Goal: Task Accomplishment & Management: Use online tool/utility

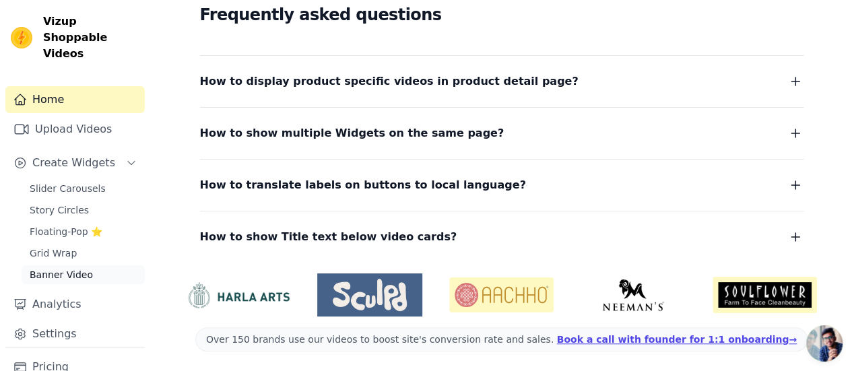
scroll to position [57, 0]
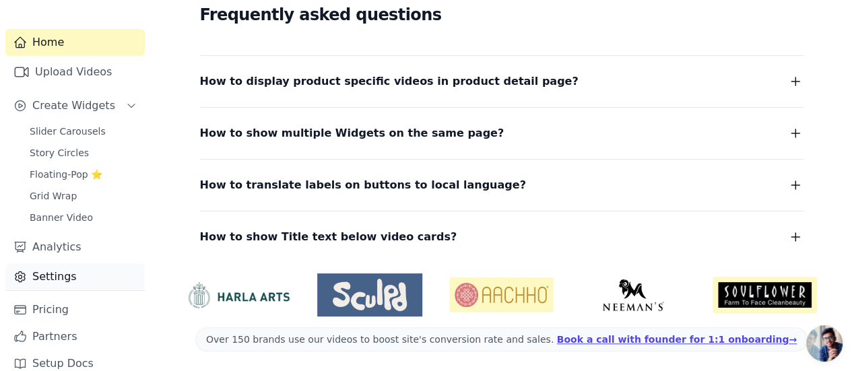
click at [95, 264] on link "Settings" at bounding box center [74, 276] width 139 height 27
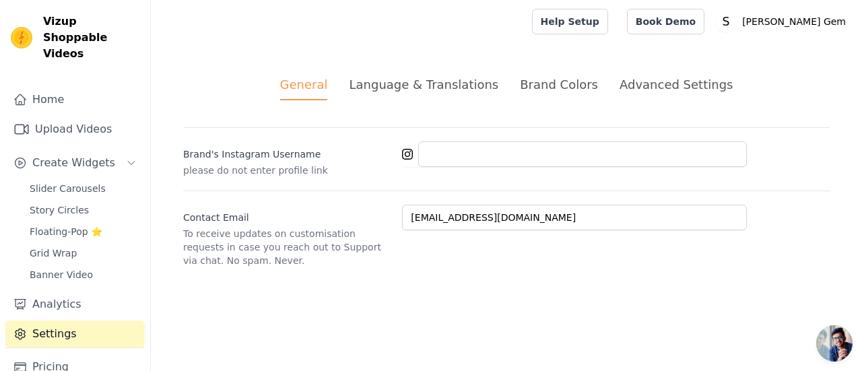
click at [439, 75] on div "General Language & Translations Brand Colors Advanced Settings unsaved changes …" at bounding box center [506, 171] width 711 height 257
click at [441, 87] on div "Language & Translations" at bounding box center [424, 84] width 150 height 18
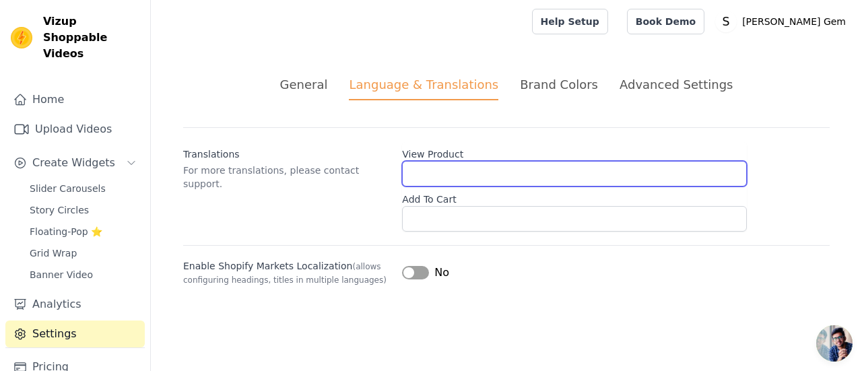
click at [434, 172] on input "View Product" at bounding box center [574, 174] width 345 height 26
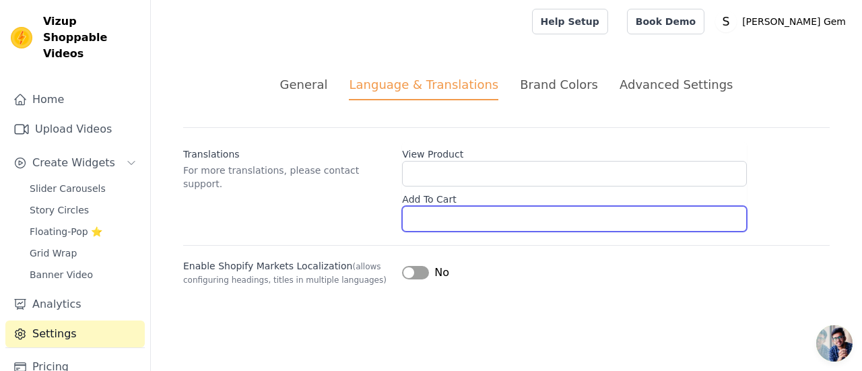
click at [516, 210] on input "Add To Cart" at bounding box center [574, 219] width 345 height 26
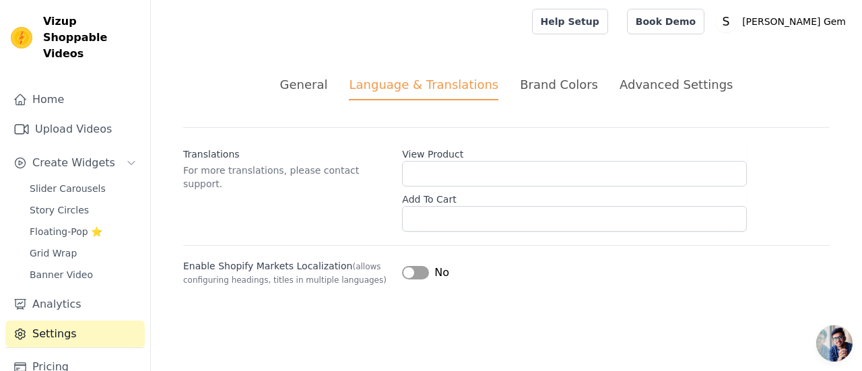
click at [794, 132] on div "Translations For more translations, please contact support. View Product Add To…" at bounding box center [506, 179] width 647 height 104
click at [414, 269] on button "Label" at bounding box center [415, 272] width 27 height 13
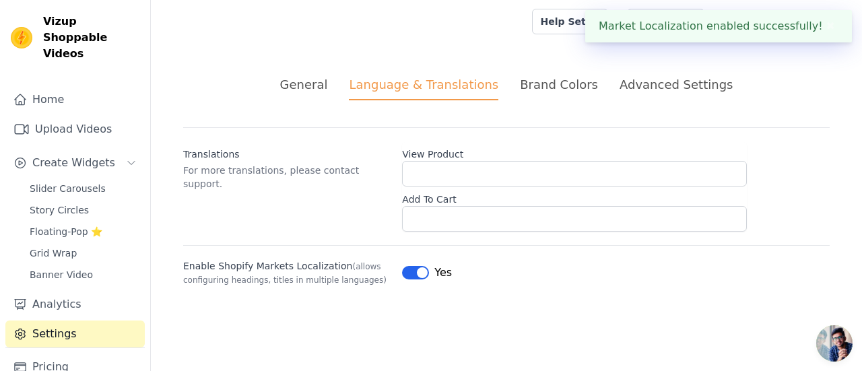
click at [541, 95] on li "Brand Colors" at bounding box center [559, 87] width 78 height 25
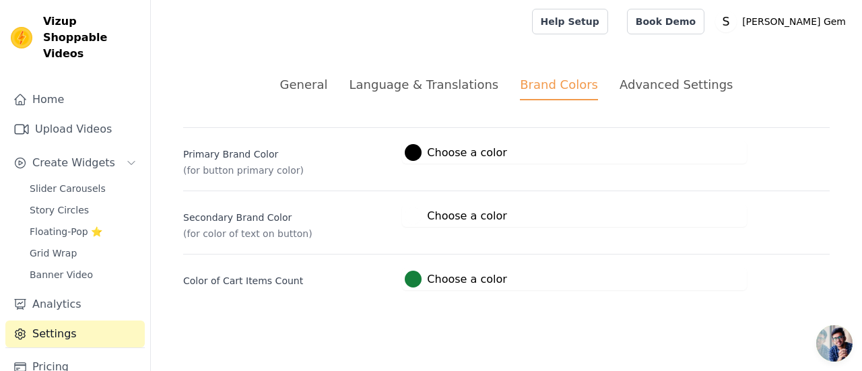
click at [622, 87] on div "Advanced Settings" at bounding box center [676, 84] width 113 height 18
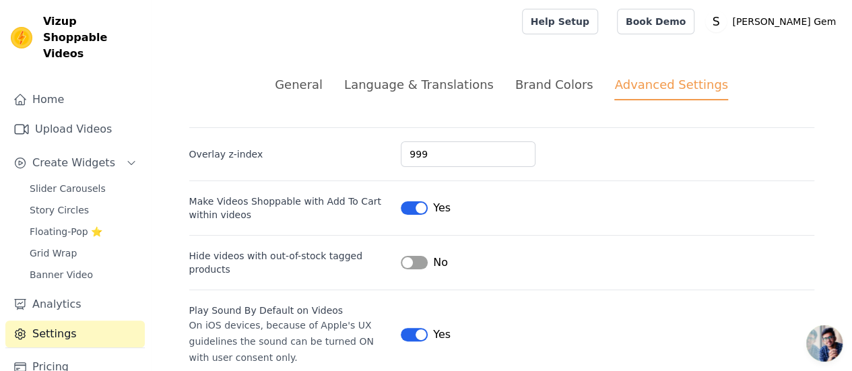
click at [558, 87] on div "Brand Colors" at bounding box center [554, 84] width 78 height 18
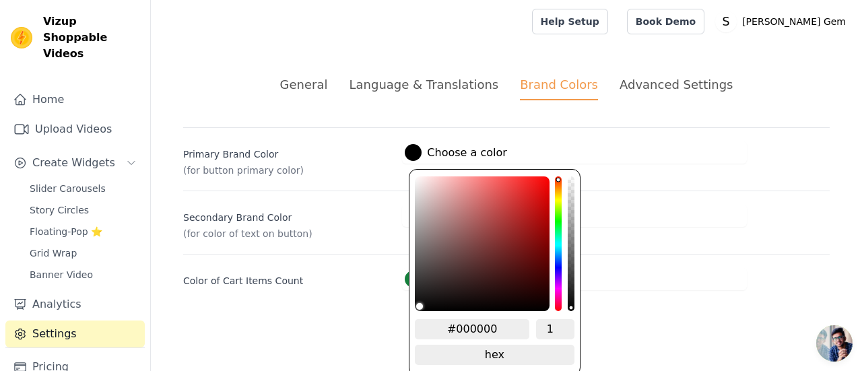
click at [417, 152] on div at bounding box center [413, 152] width 17 height 17
drag, startPoint x: 498, startPoint y: 329, endPoint x: 437, endPoint y: 324, distance: 62.2
click at [437, 324] on input "#000000" at bounding box center [472, 329] width 115 height 20
paste input "282775"
type input "#000000"
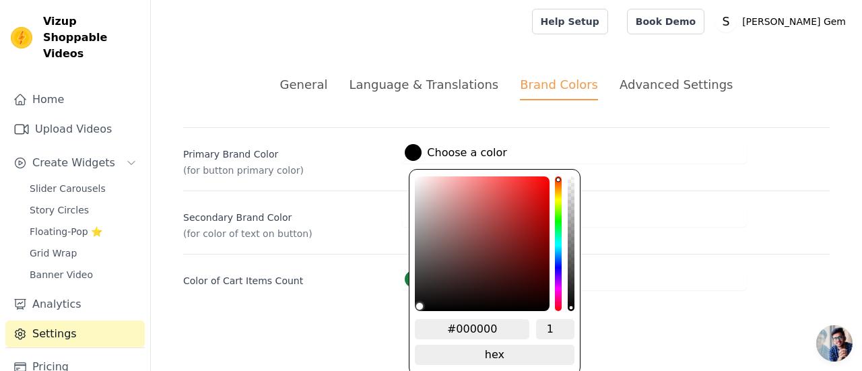
type input "282775"
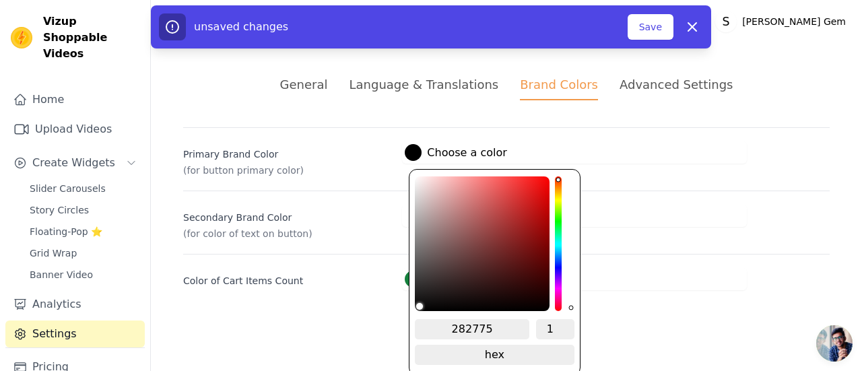
drag, startPoint x: 451, startPoint y: 325, endPoint x: 461, endPoint y: 327, distance: 9.5
click at [452, 325] on input "282775" at bounding box center [472, 329] width 115 height 20
type input "#282775"
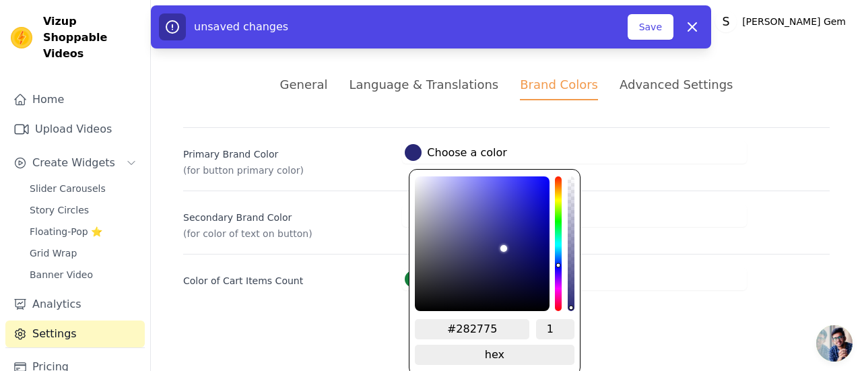
click at [699, 296] on div "General Language & Translations Brand Colors Advanced Settings unsaved changes …" at bounding box center [506, 183] width 711 height 280
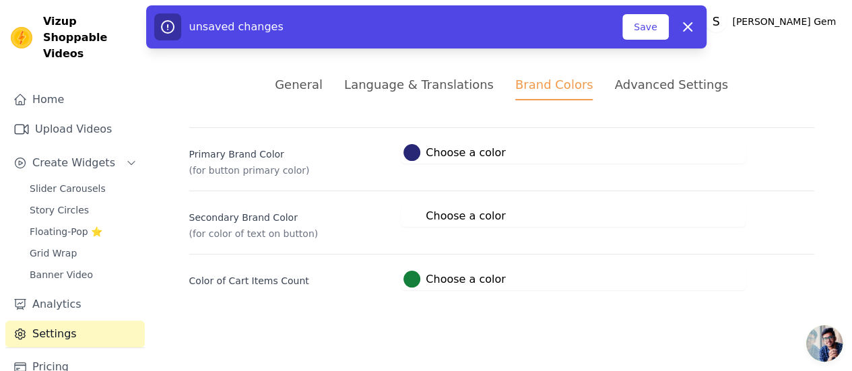
click at [422, 282] on label "#15803c Choose a color" at bounding box center [455, 279] width 102 height 17
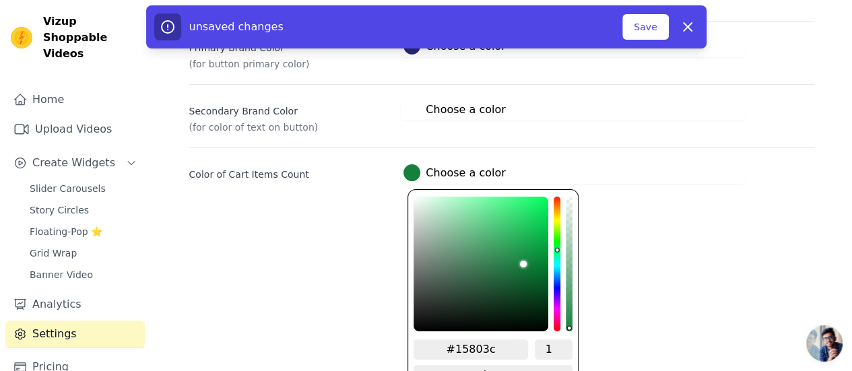
scroll to position [126, 0]
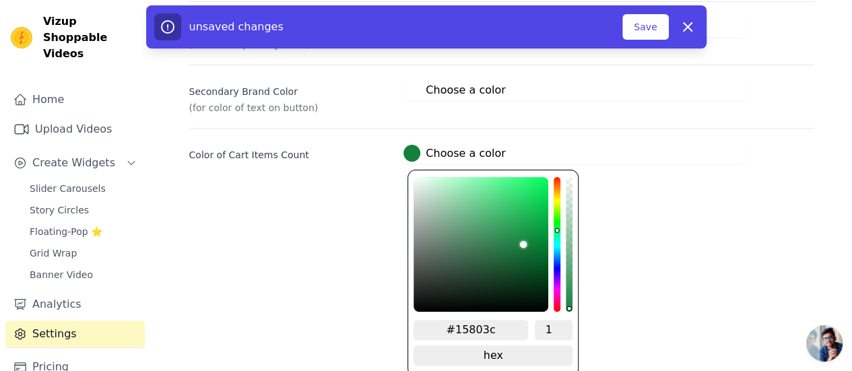
click at [496, 331] on input "#15803c" at bounding box center [471, 330] width 115 height 20
drag, startPoint x: 509, startPoint y: 329, endPoint x: 411, endPoint y: 321, distance: 98.0
click at [414, 321] on input "#15803c" at bounding box center [471, 330] width 115 height 20
click at [467, 329] on input "#15803c" at bounding box center [471, 330] width 115 height 20
click at [458, 324] on input "#15803c" at bounding box center [471, 330] width 115 height 20
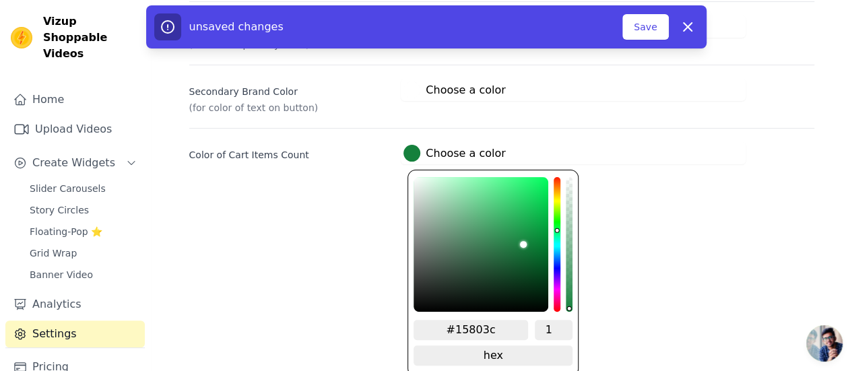
drag, startPoint x: 457, startPoint y: 326, endPoint x: 488, endPoint y: 329, distance: 31.1
click at [488, 329] on input "#15803c" at bounding box center [471, 330] width 115 height 20
paste input "E4111E"
type input "#e4111e"
type input "#E4111E"
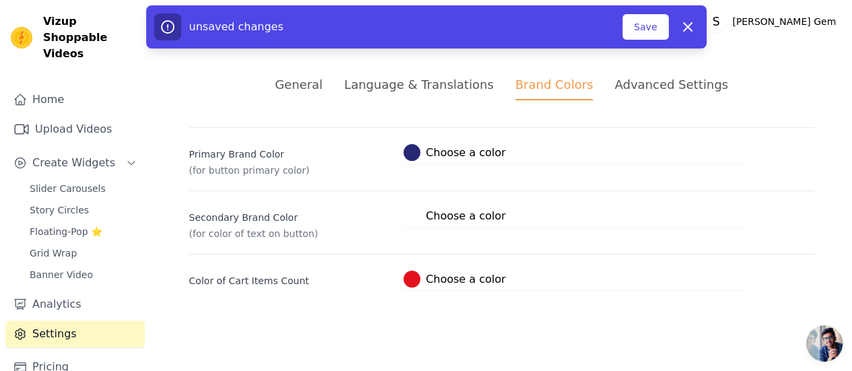
scroll to position [0, 0]
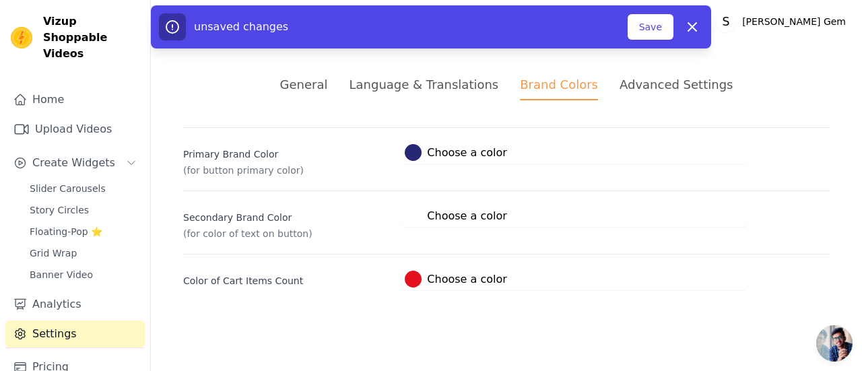
click at [640, 285] on html "Vizup Shoppable Videos Home Upload Videos Create Widgets Slider Carousels Story…" at bounding box center [431, 161] width 862 height 323
click at [657, 20] on button "Save" at bounding box center [651, 27] width 46 height 26
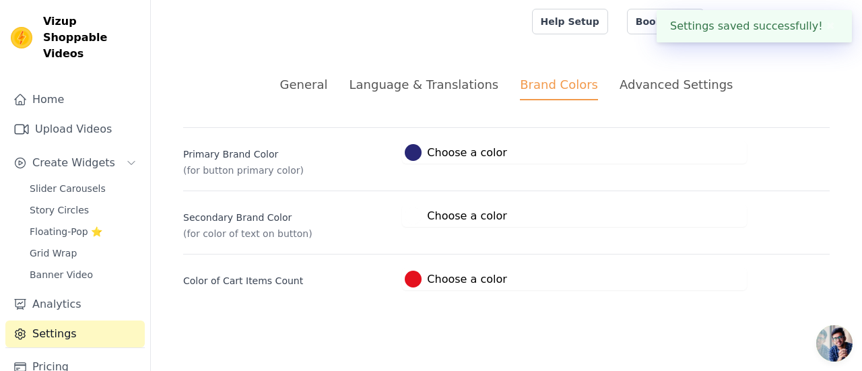
click at [657, 88] on div "Advanced Settings" at bounding box center [676, 84] width 113 height 18
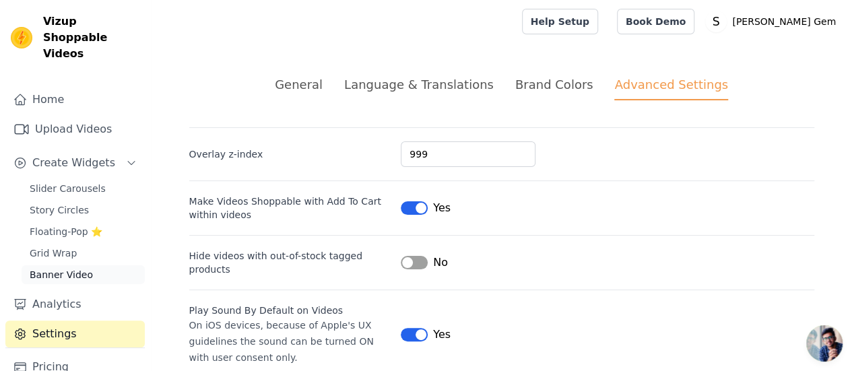
click at [67, 268] on span "Banner Video" at bounding box center [61, 274] width 63 height 13
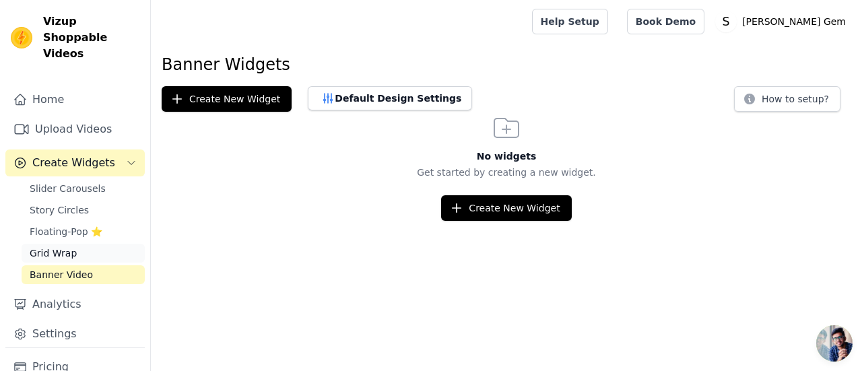
click at [69, 247] on span "Grid Wrap" at bounding box center [53, 253] width 47 height 13
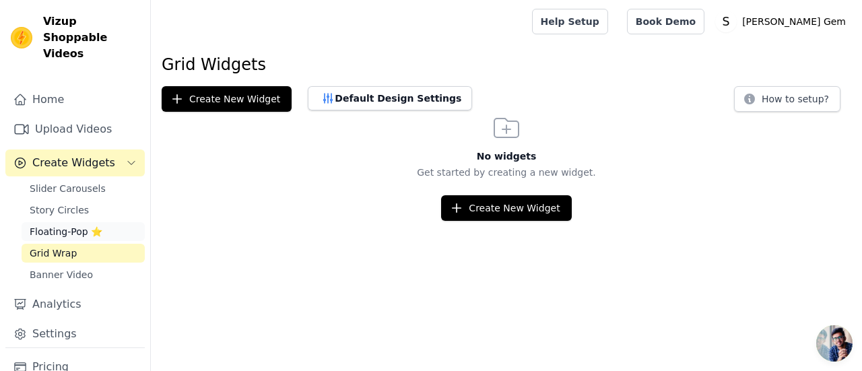
click at [70, 225] on span "Floating-Pop ⭐" at bounding box center [66, 231] width 73 height 13
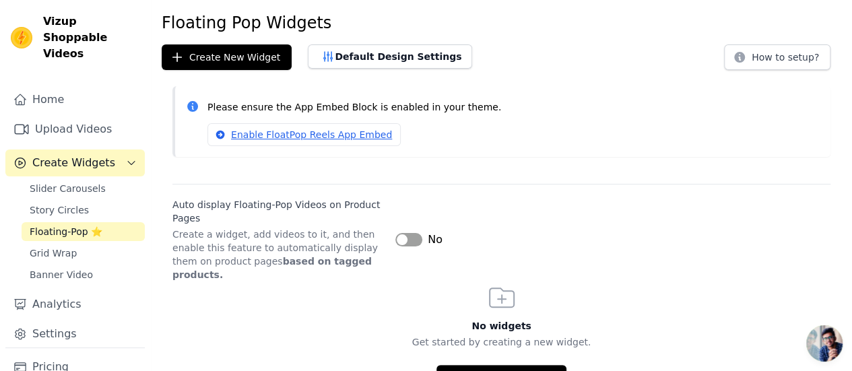
scroll to position [46, 0]
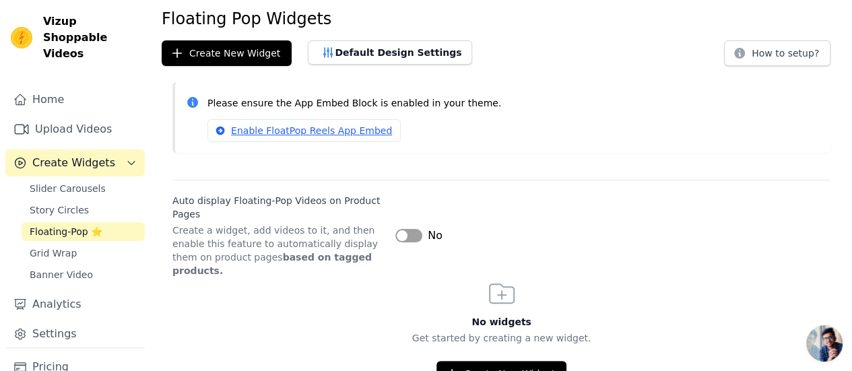
click at [414, 229] on button "Label" at bounding box center [408, 235] width 27 height 13
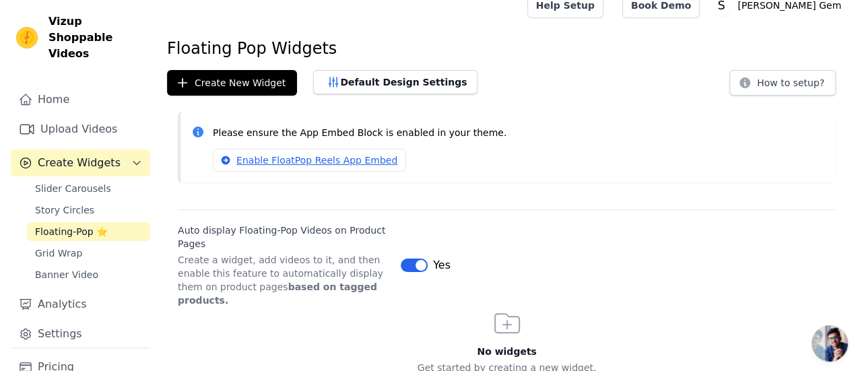
scroll to position [0, 0]
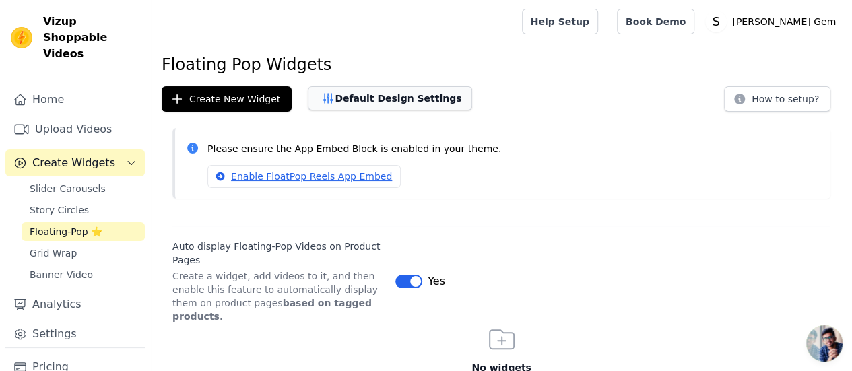
click at [373, 96] on button "Default Design Settings" at bounding box center [390, 98] width 164 height 24
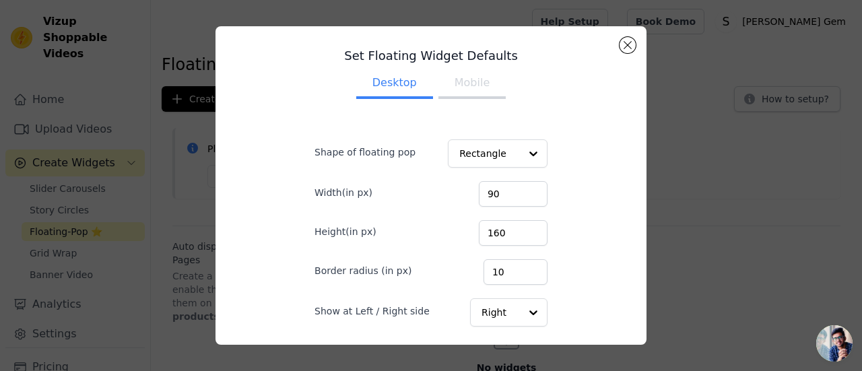
click at [464, 83] on button "Mobile" at bounding box center [472, 84] width 67 height 30
click at [383, 79] on button "Desktop" at bounding box center [394, 84] width 77 height 30
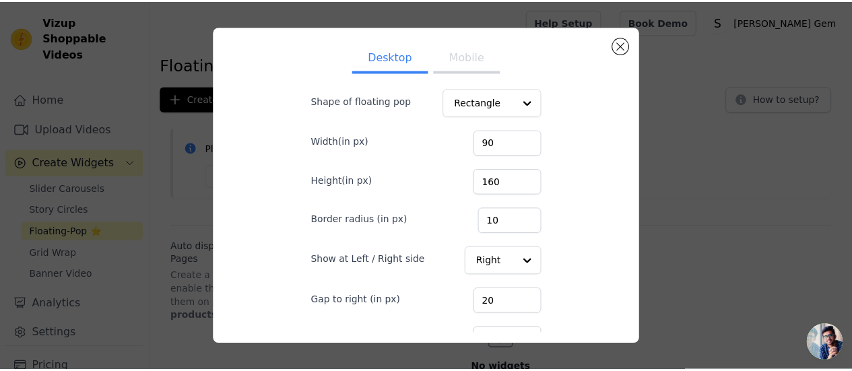
scroll to position [152, 0]
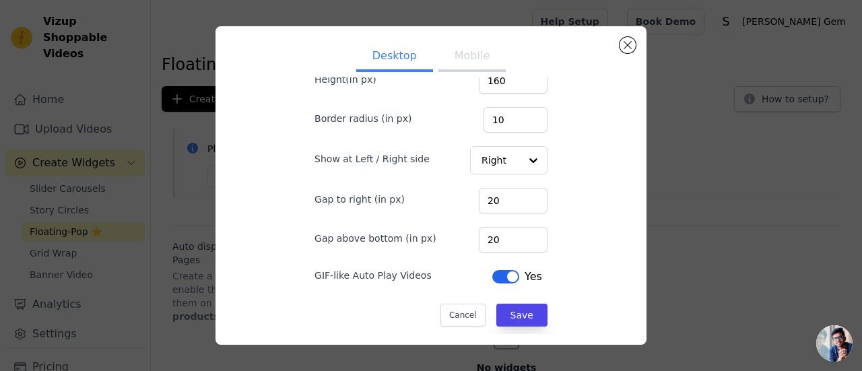
click at [461, 57] on button "Mobile" at bounding box center [472, 57] width 67 height 30
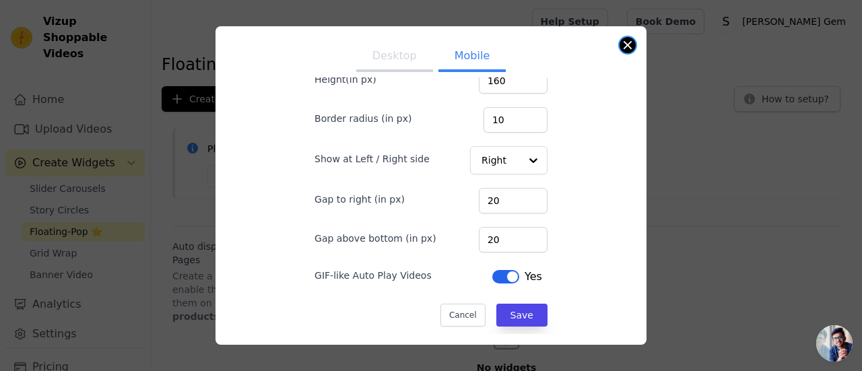
click at [629, 42] on button "Close modal" at bounding box center [628, 45] width 16 height 16
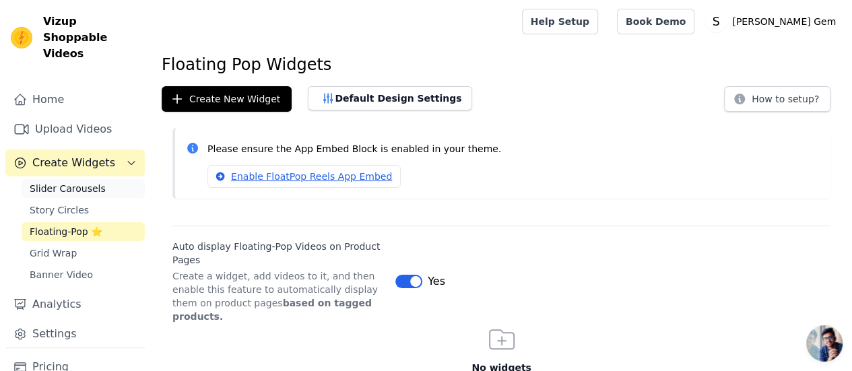
click at [85, 182] on span "Slider Carousels" at bounding box center [68, 188] width 76 height 13
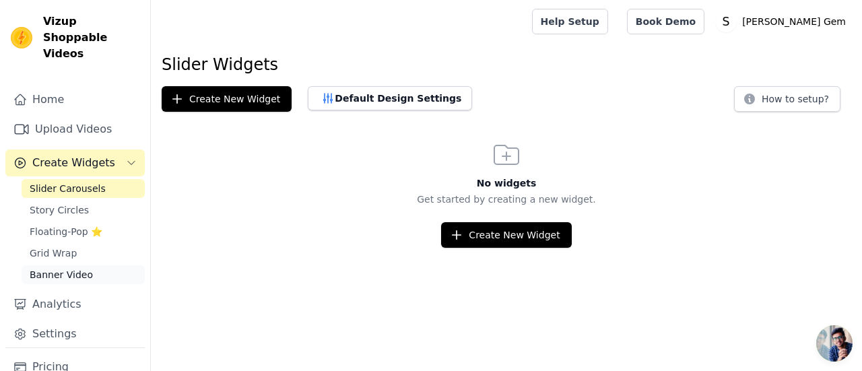
click at [84, 268] on span "Banner Video" at bounding box center [61, 274] width 63 height 13
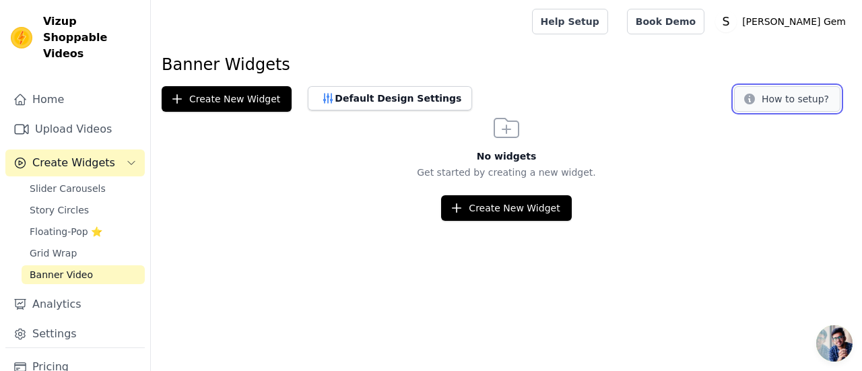
click at [792, 96] on button "How to setup?" at bounding box center [787, 99] width 106 height 26
click at [47, 225] on span "Floating-Pop ⭐" at bounding box center [66, 231] width 73 height 13
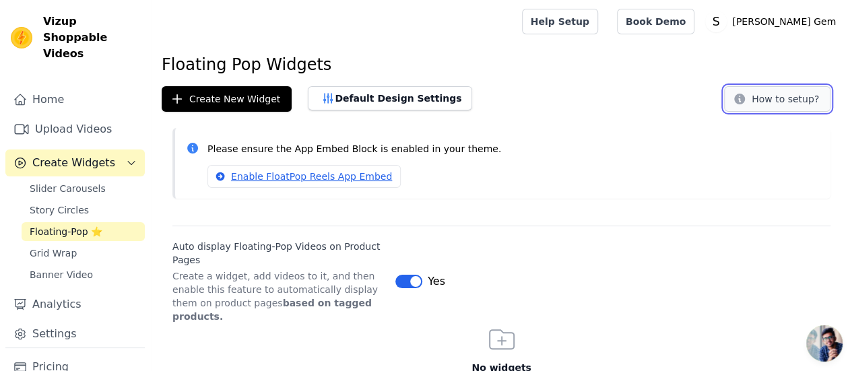
click at [765, 102] on button "How to setup?" at bounding box center [777, 99] width 106 height 26
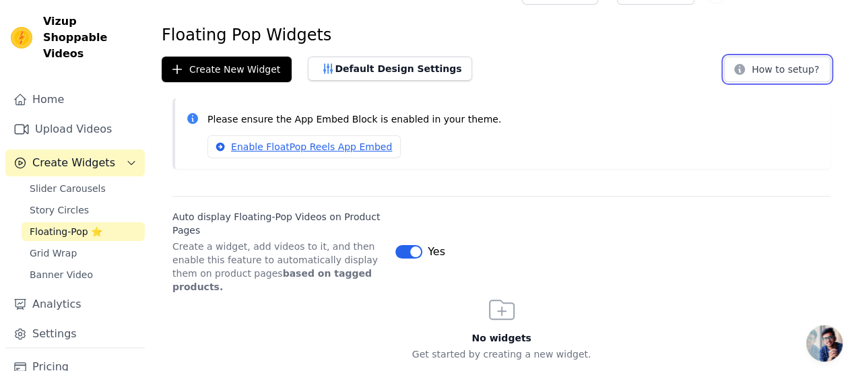
scroll to position [46, 0]
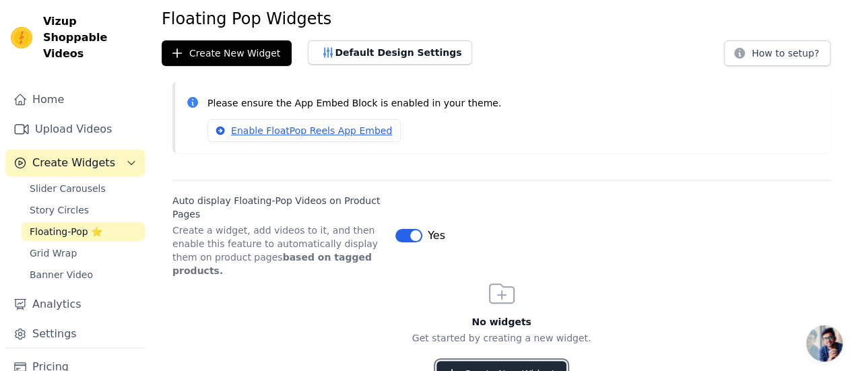
click at [492, 361] on button "Create New Widget" at bounding box center [502, 374] width 130 height 26
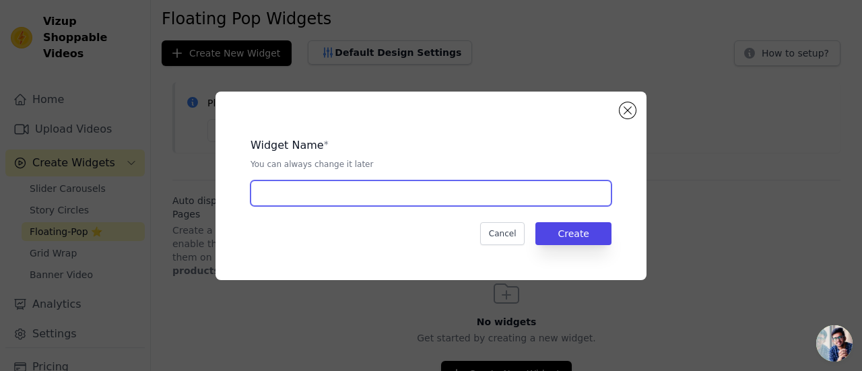
click at [417, 198] on input "text" at bounding box center [431, 194] width 361 height 26
type input "Test Floating"
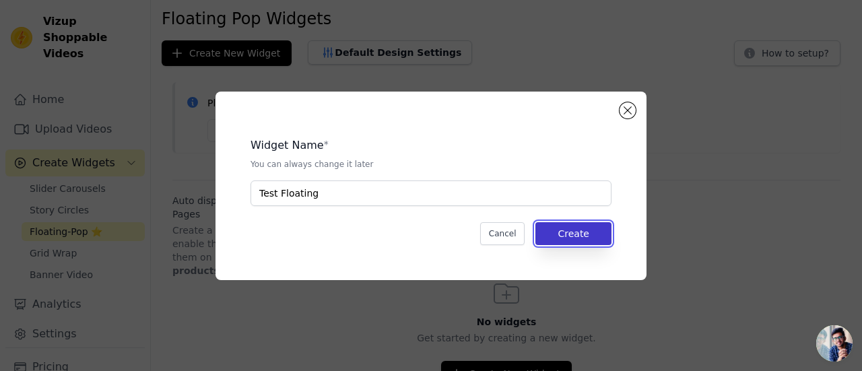
click at [555, 234] on button "Create" at bounding box center [574, 233] width 76 height 23
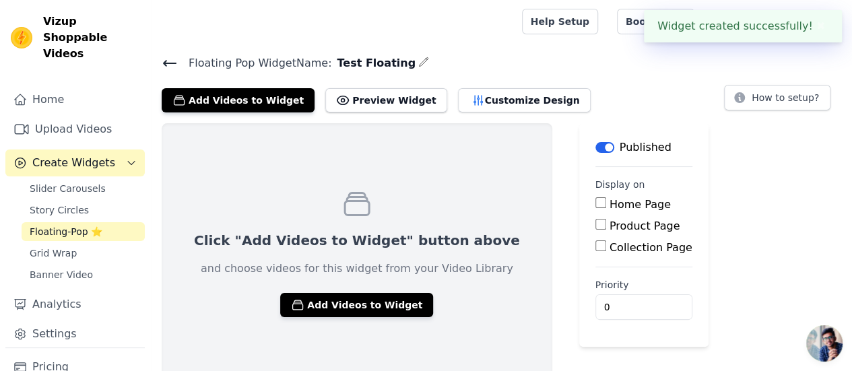
click at [595, 226] on input "Product Page" at bounding box center [600, 224] width 11 height 11
checkbox input "true"
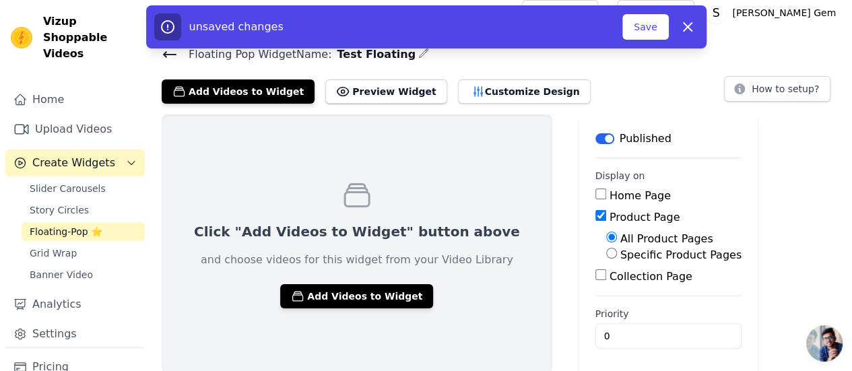
scroll to position [11, 0]
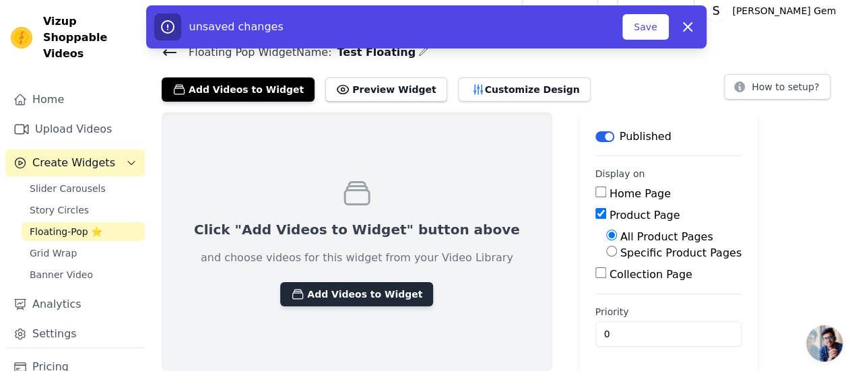
click at [354, 296] on button "Add Videos to Widget" at bounding box center [356, 294] width 153 height 24
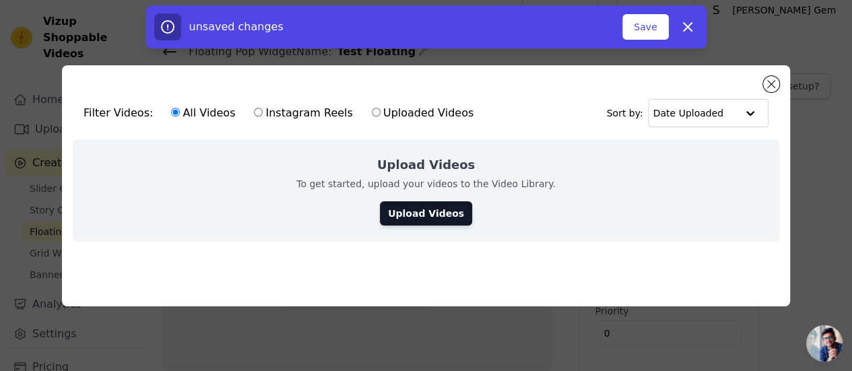
scroll to position [0, 0]
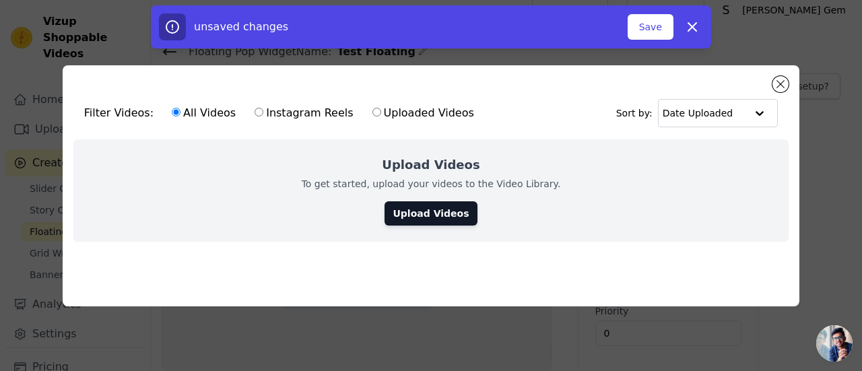
click at [372, 104] on label "Uploaded Videos" at bounding box center [423, 113] width 103 height 18
click at [373, 108] on input "Uploaded Videos" at bounding box center [377, 112] width 9 height 9
radio input "true"
click at [172, 110] on input "All Videos" at bounding box center [176, 112] width 9 height 9
radio input "true"
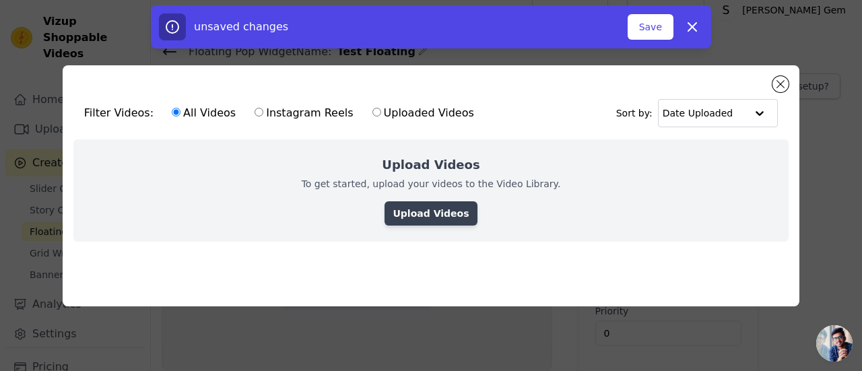
click at [437, 209] on link "Upload Videos" at bounding box center [431, 213] width 92 height 24
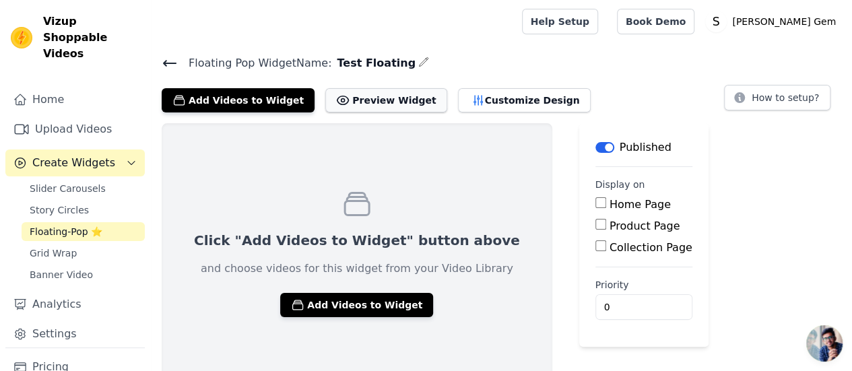
click at [370, 98] on button "Preview Widget" at bounding box center [385, 100] width 121 height 24
click at [595, 220] on input "Product Page" at bounding box center [600, 224] width 11 height 11
checkbox input "true"
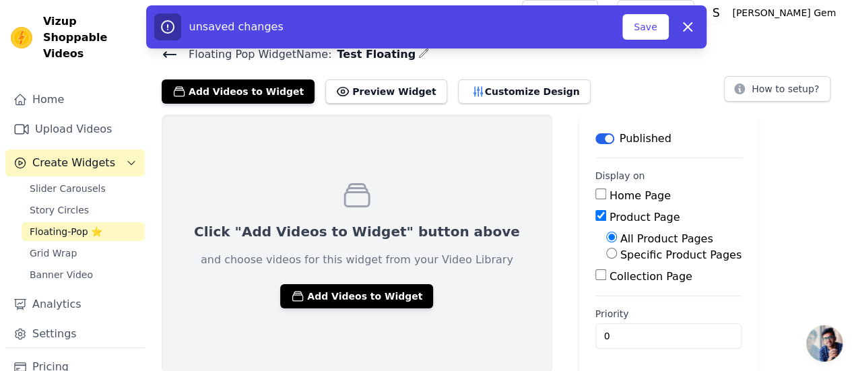
scroll to position [11, 0]
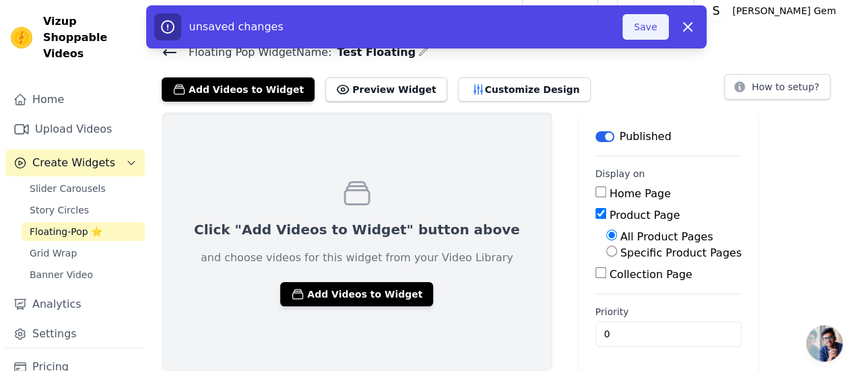
click at [643, 29] on button "Save" at bounding box center [645, 27] width 46 height 26
click at [652, 26] on button "Save" at bounding box center [645, 27] width 46 height 26
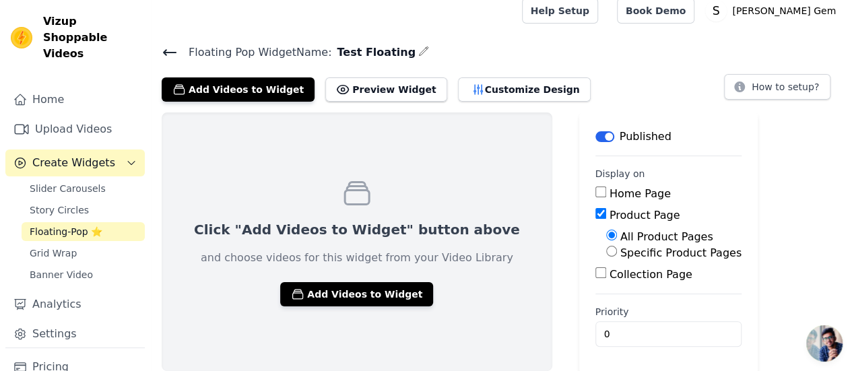
click at [169, 55] on icon at bounding box center [170, 52] width 16 height 16
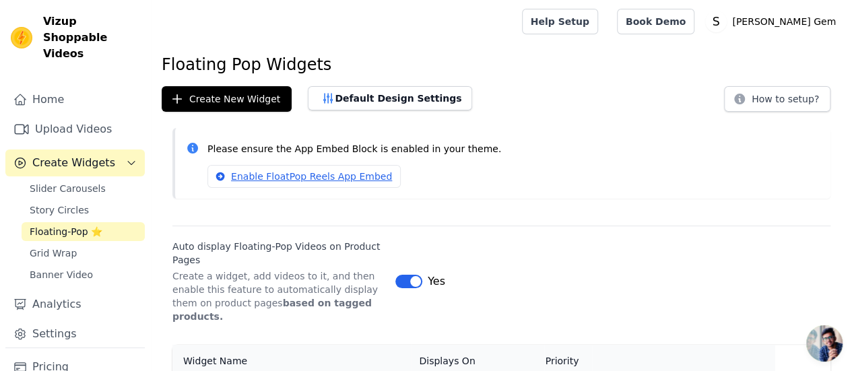
scroll to position [59, 0]
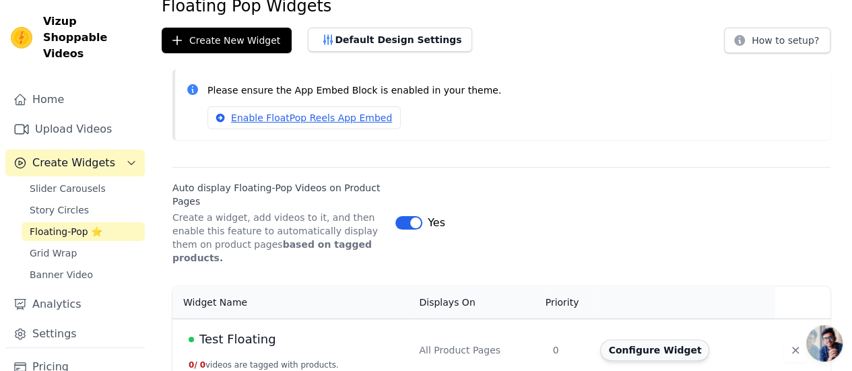
click at [662, 340] on button "Configure Widget" at bounding box center [654, 351] width 109 height 22
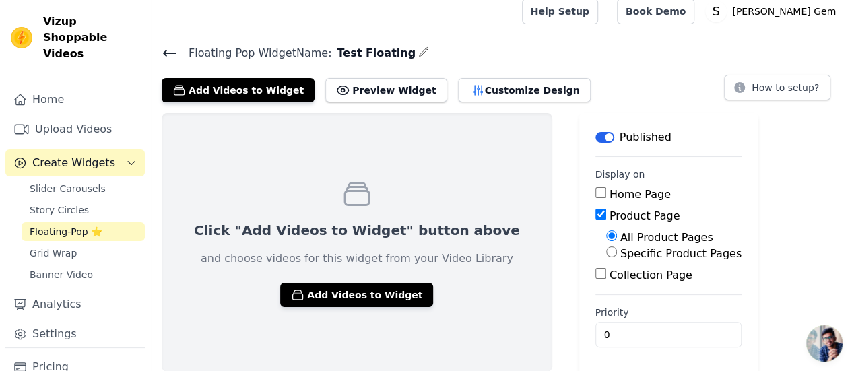
scroll to position [11, 0]
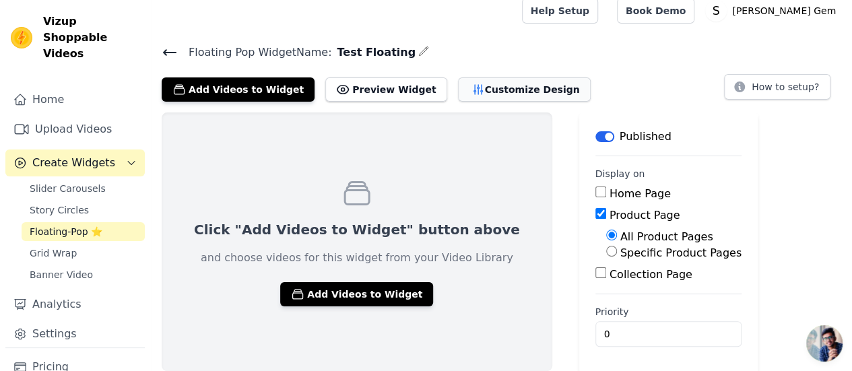
click at [491, 92] on button "Customize Design" at bounding box center [524, 89] width 133 height 24
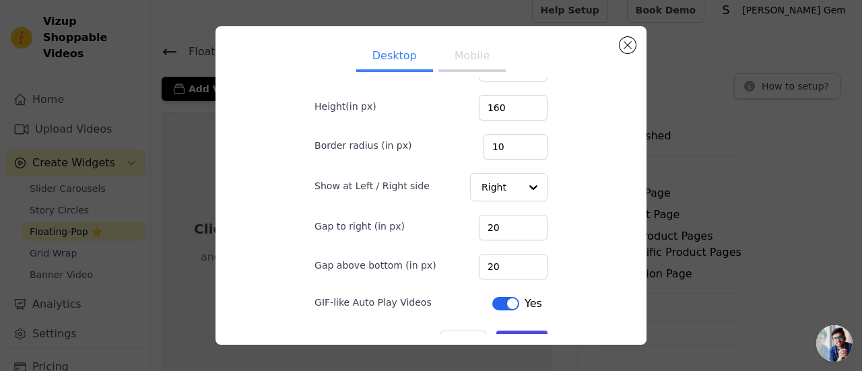
scroll to position [125, 0]
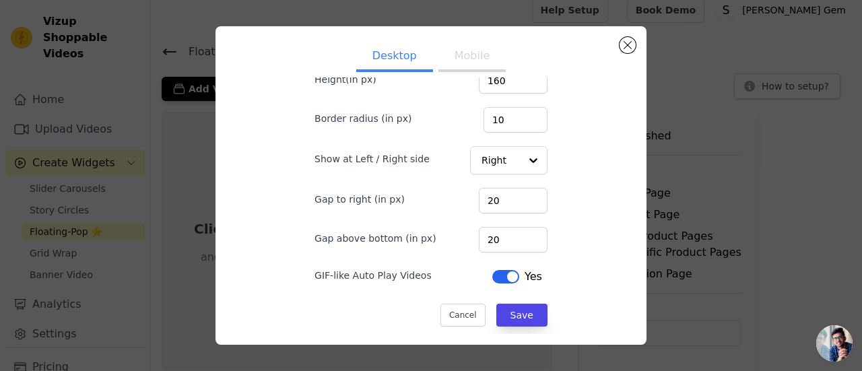
click at [740, 208] on div "Desktop Mobile Shape of floating pop Rectangle Width(in px) 90 Height(in px) 16…" at bounding box center [431, 186] width 819 height 362
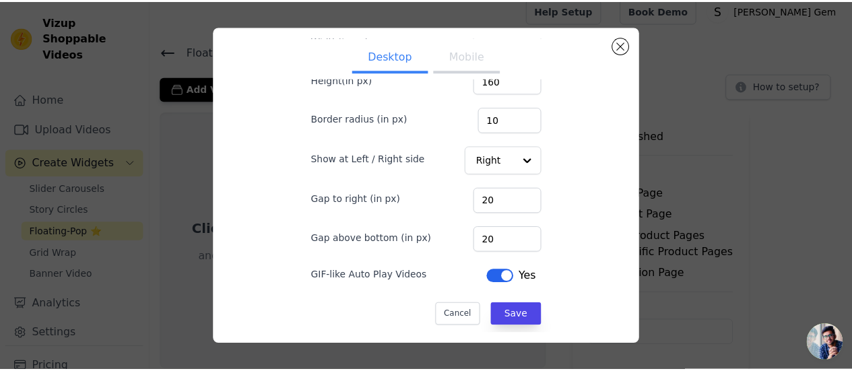
scroll to position [11, 0]
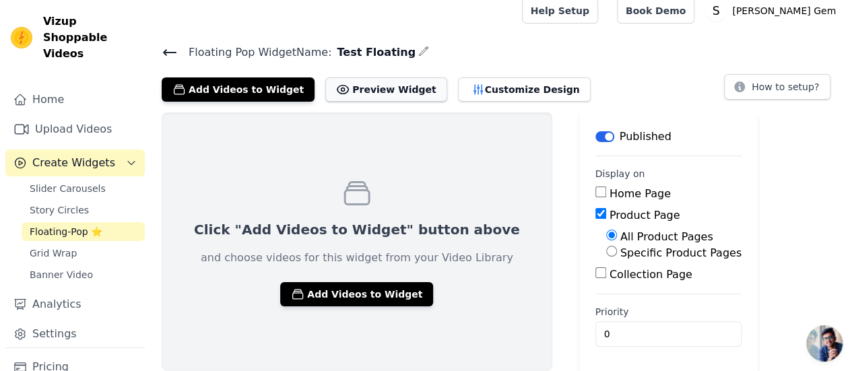
click at [360, 92] on button "Preview Widget" at bounding box center [385, 89] width 121 height 24
